Goal: Contribute content: Add original content to the website for others to see

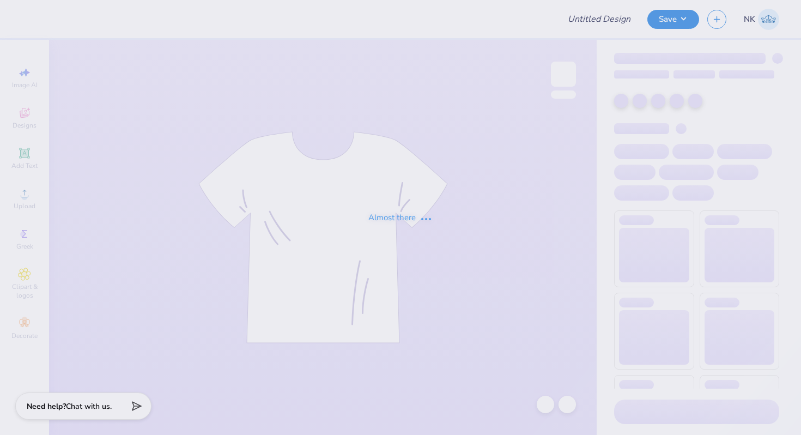
type input "MIT Japan [PERSON_NAME] Club Sweatshirt"
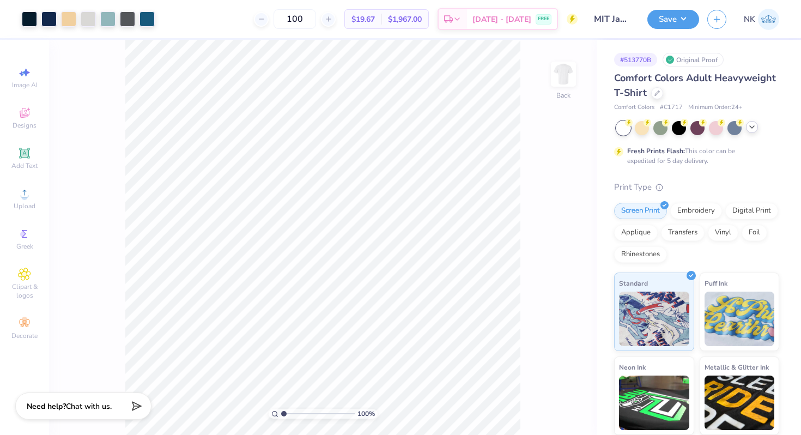
click at [752, 130] on icon at bounding box center [751, 127] width 9 height 9
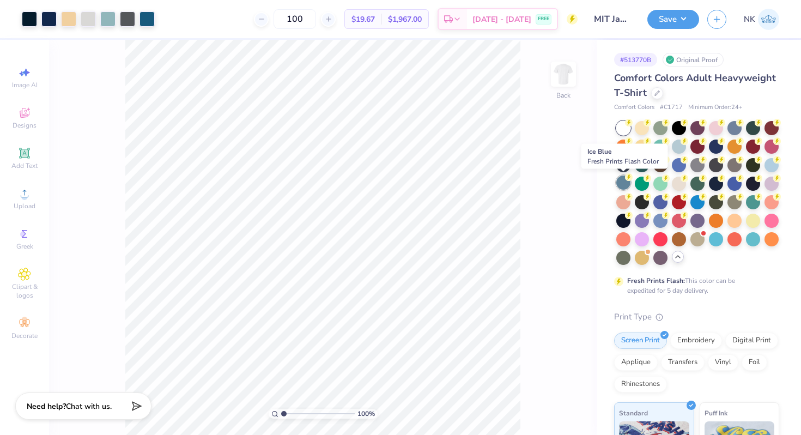
click at [623, 183] on div at bounding box center [623, 182] width 14 height 14
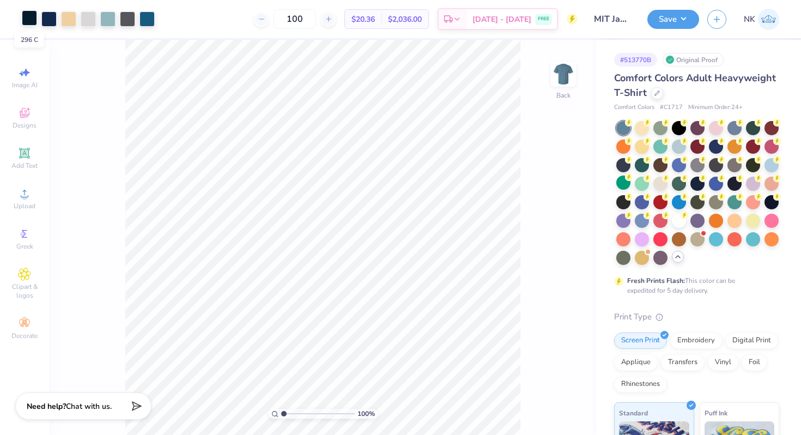
click at [28, 20] on div at bounding box center [29, 17] width 15 height 15
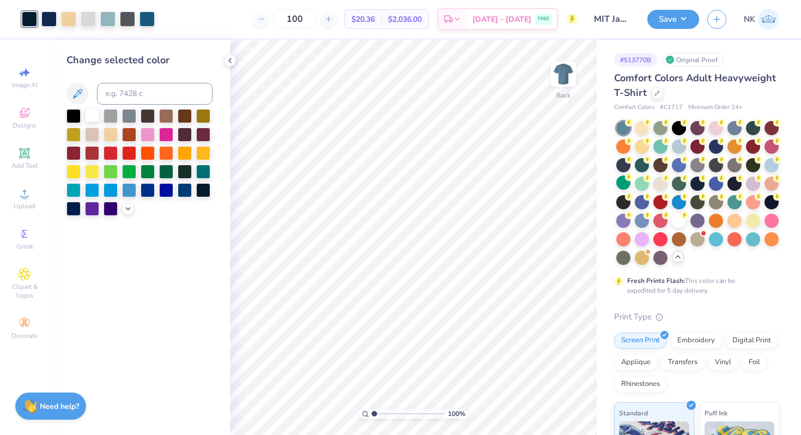
click at [92, 118] on div at bounding box center [92, 115] width 14 height 14
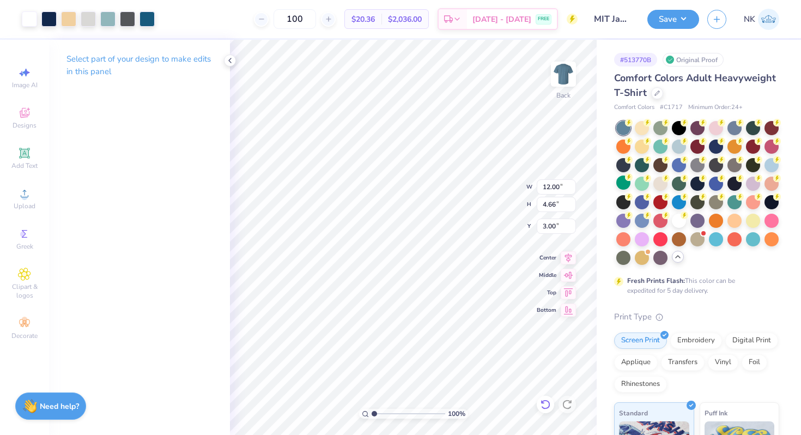
click at [544, 400] on icon at bounding box center [544, 404] width 9 height 10
click at [678, 18] on button "Save" at bounding box center [673, 17] width 52 height 19
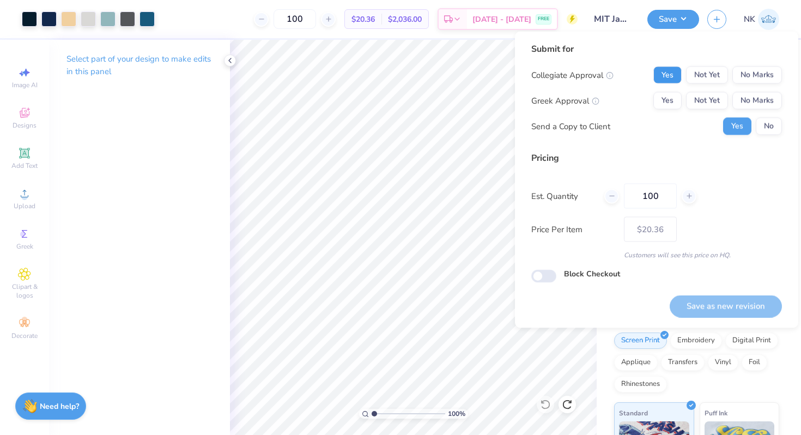
click at [671, 80] on button "Yes" at bounding box center [667, 74] width 28 height 17
click at [753, 106] on button "No Marks" at bounding box center [757, 100] width 50 height 17
click at [717, 309] on button "Save as new revision" at bounding box center [726, 306] width 112 height 22
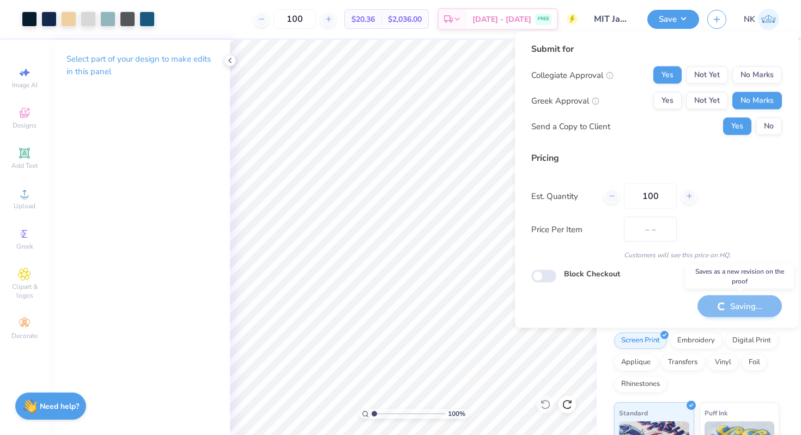
type input "$20.36"
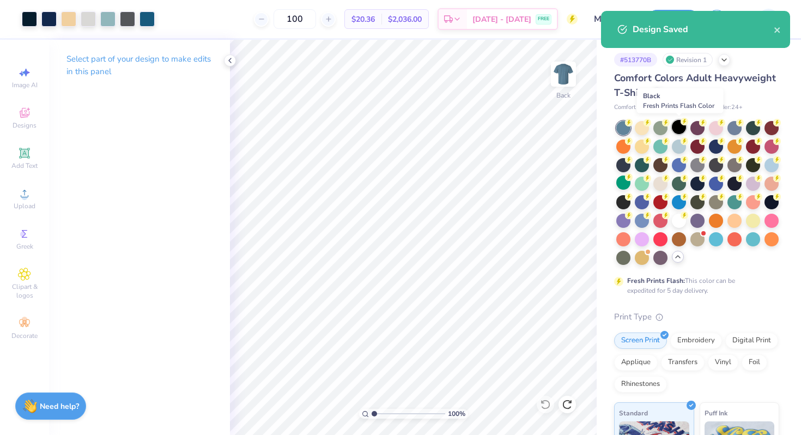
click at [679, 123] on div at bounding box center [679, 127] width 14 height 14
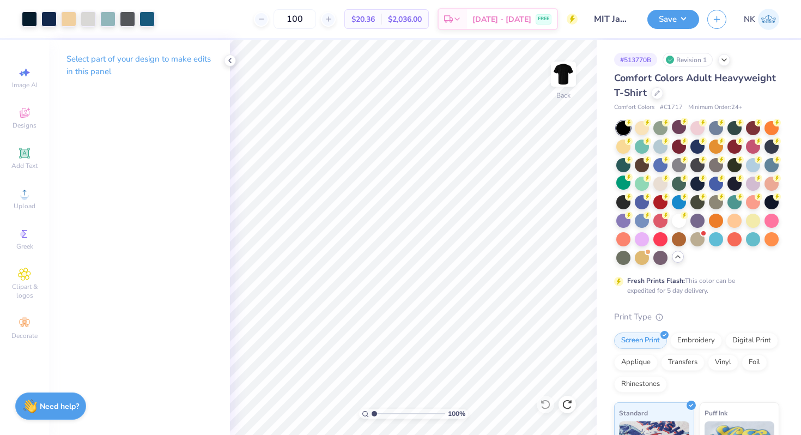
click at [693, 13] on div "Design Saved" at bounding box center [695, 11] width 193 height 4
click at [30, 17] on div at bounding box center [29, 17] width 15 height 15
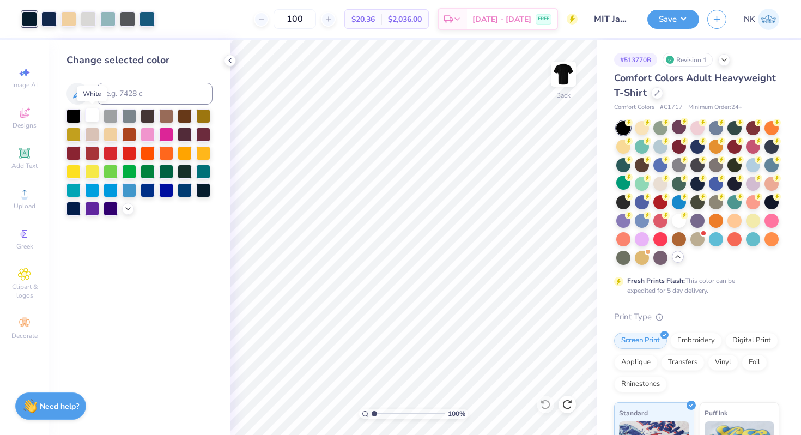
click at [90, 114] on div at bounding box center [92, 115] width 14 height 14
click at [678, 19] on button "Save" at bounding box center [673, 17] width 52 height 19
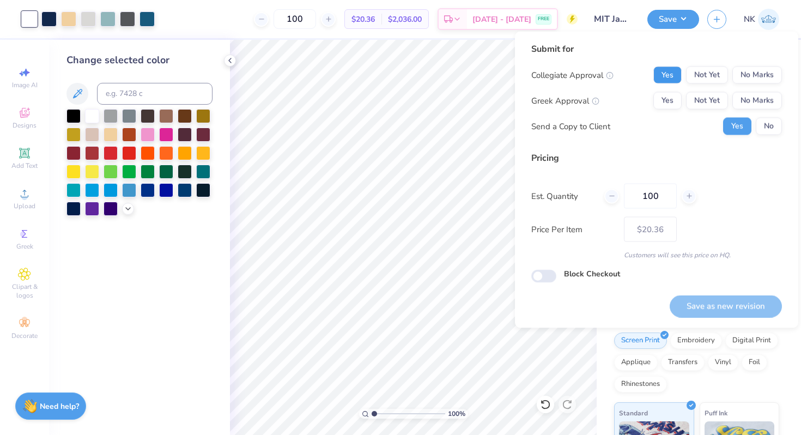
click at [662, 70] on button "Yes" at bounding box center [667, 74] width 28 height 17
click at [751, 97] on button "No Marks" at bounding box center [757, 100] width 50 height 17
click at [715, 309] on button "Save as new revision" at bounding box center [726, 306] width 112 height 22
type input "$20.36"
